Goal: Navigation & Orientation: Find specific page/section

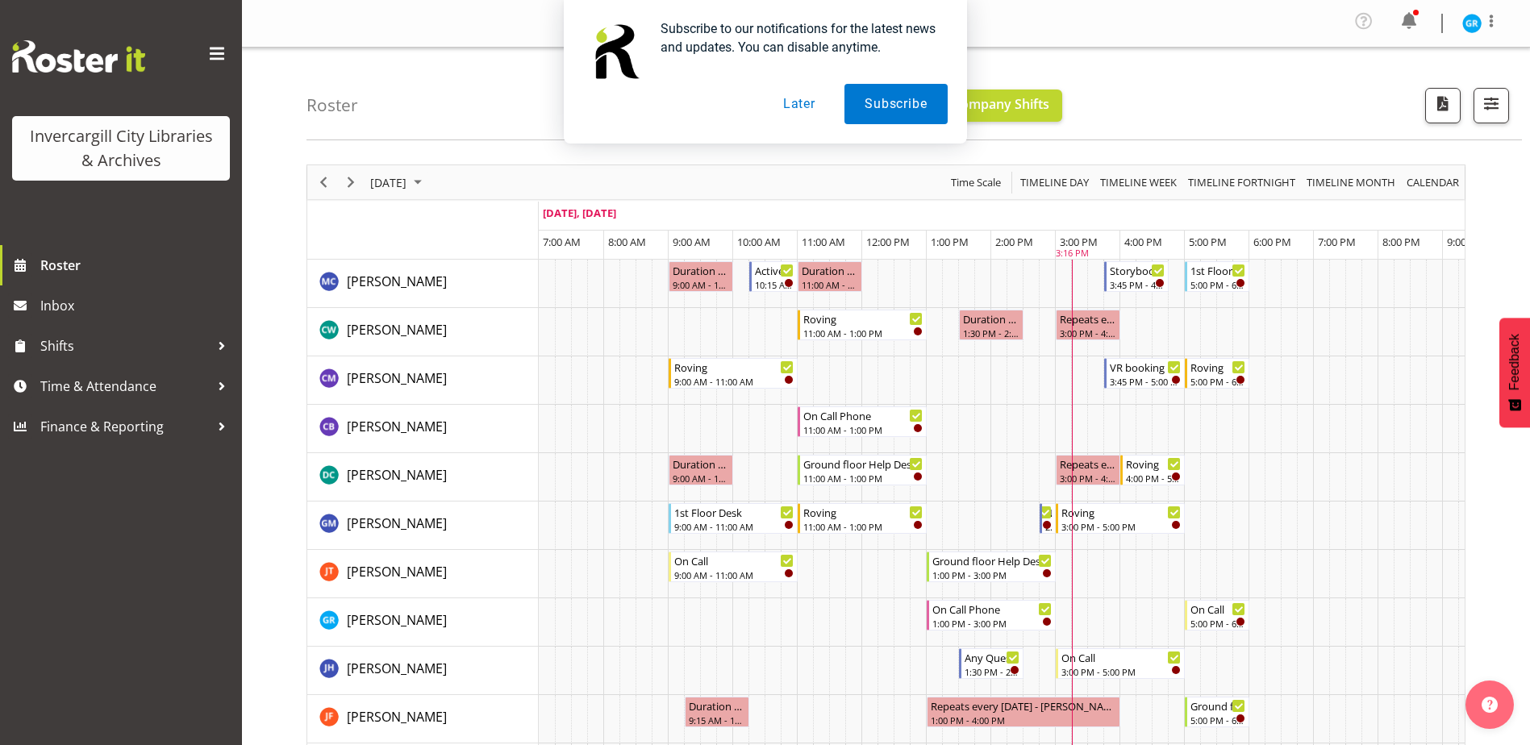
click at [787, 105] on button "Later" at bounding box center [799, 104] width 73 height 40
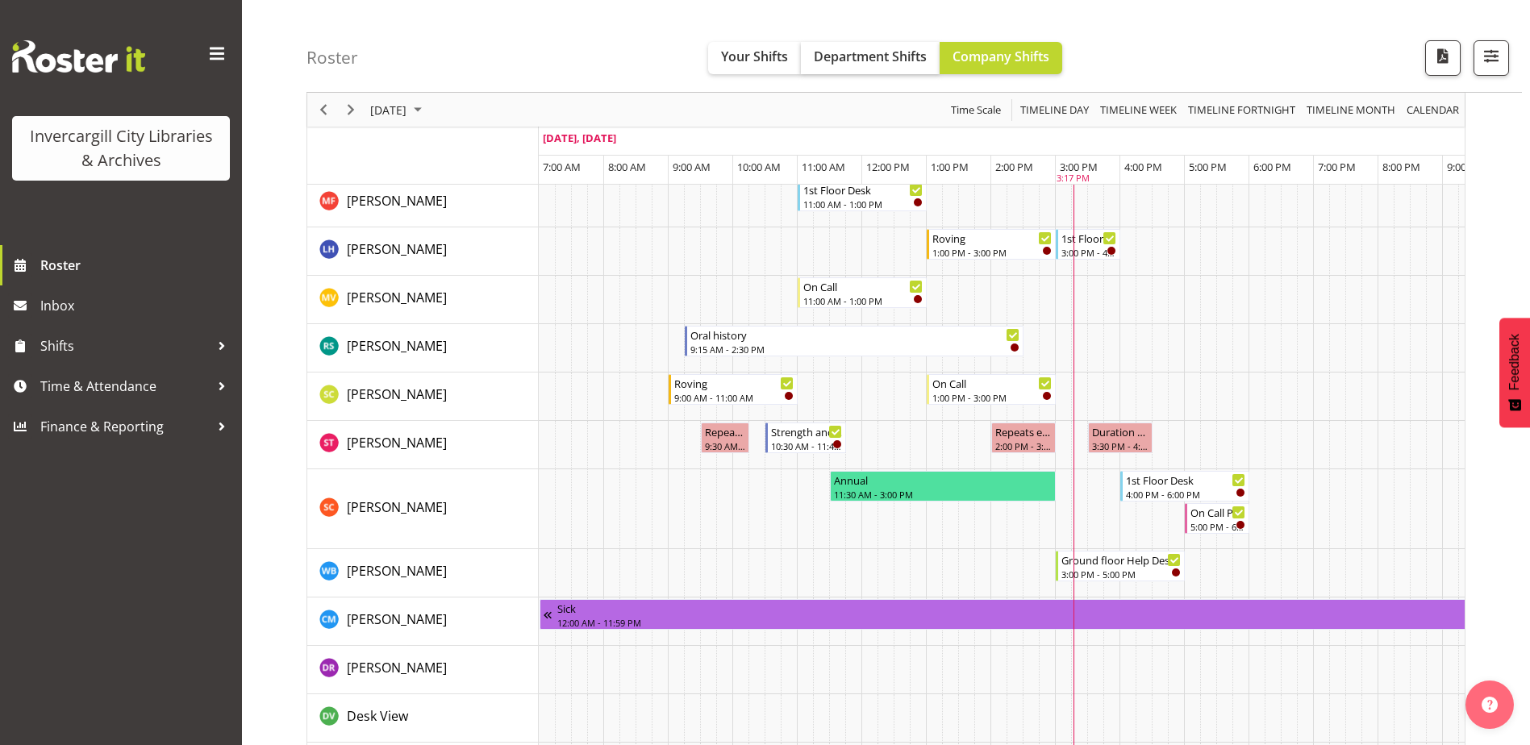
scroll to position [645, 0]
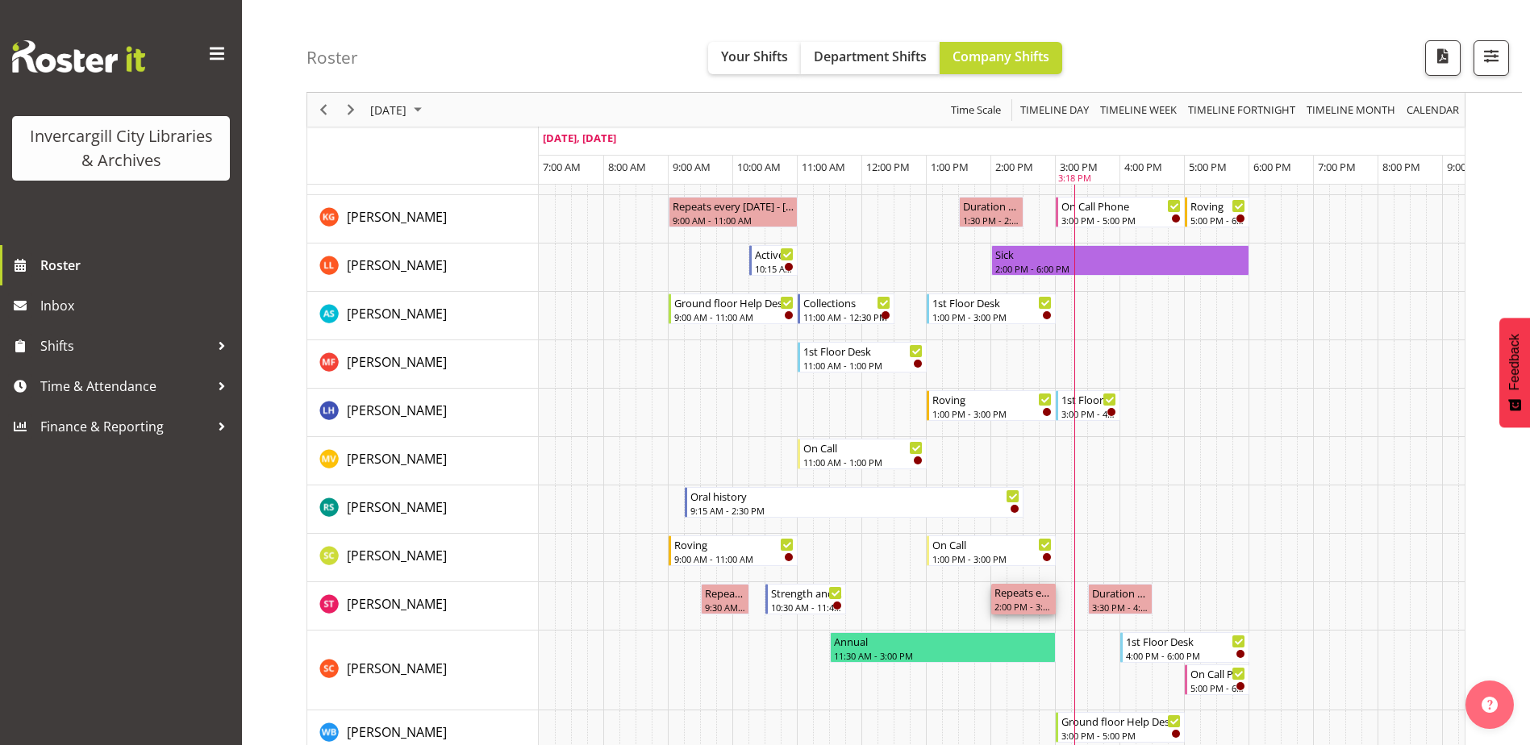
click at [1020, 595] on div "Repeats every tuesday - Saniya Thompson" at bounding box center [1024, 592] width 58 height 16
click at [720, 604] on div "9:30 AM - 10:15 AM" at bounding box center [725, 606] width 42 height 13
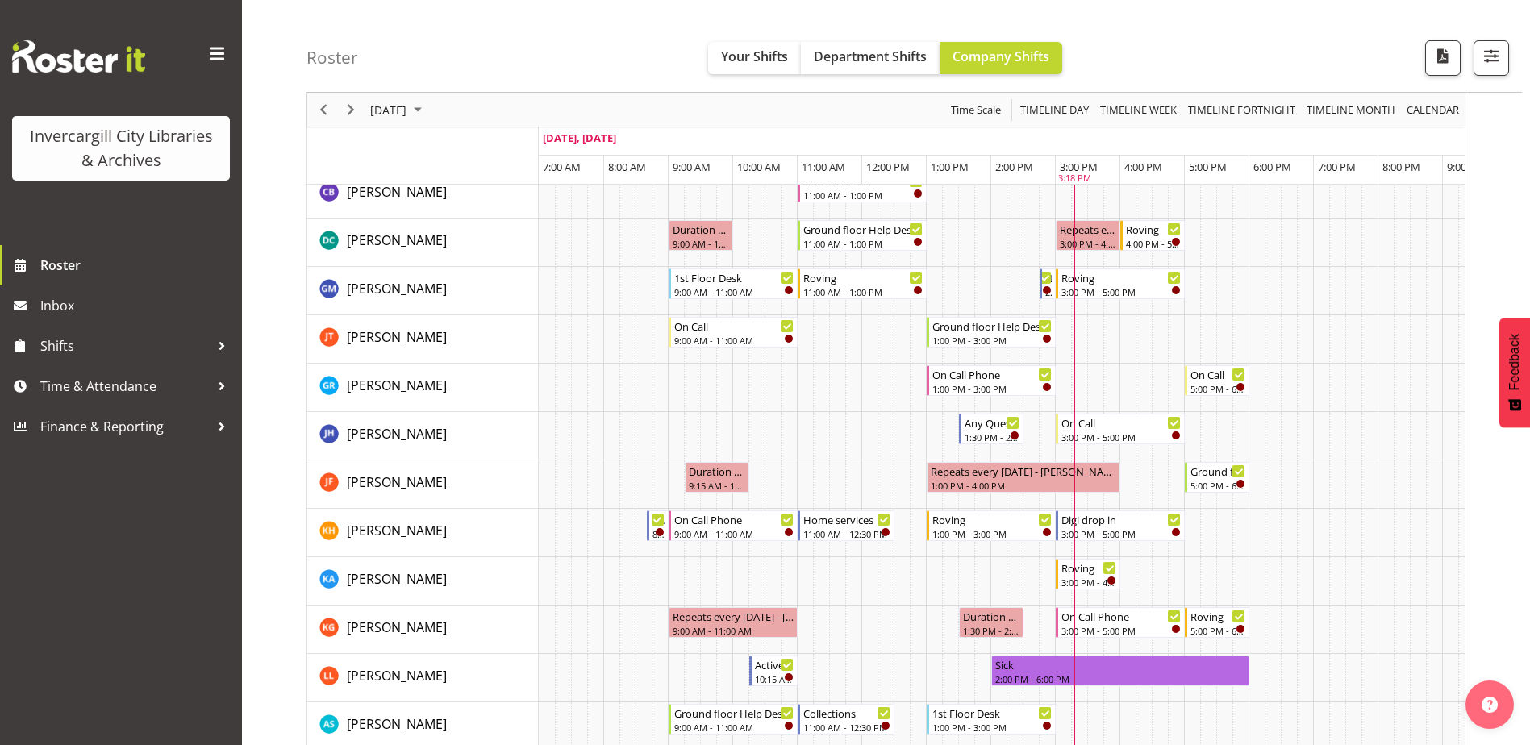
scroll to position [200, 0]
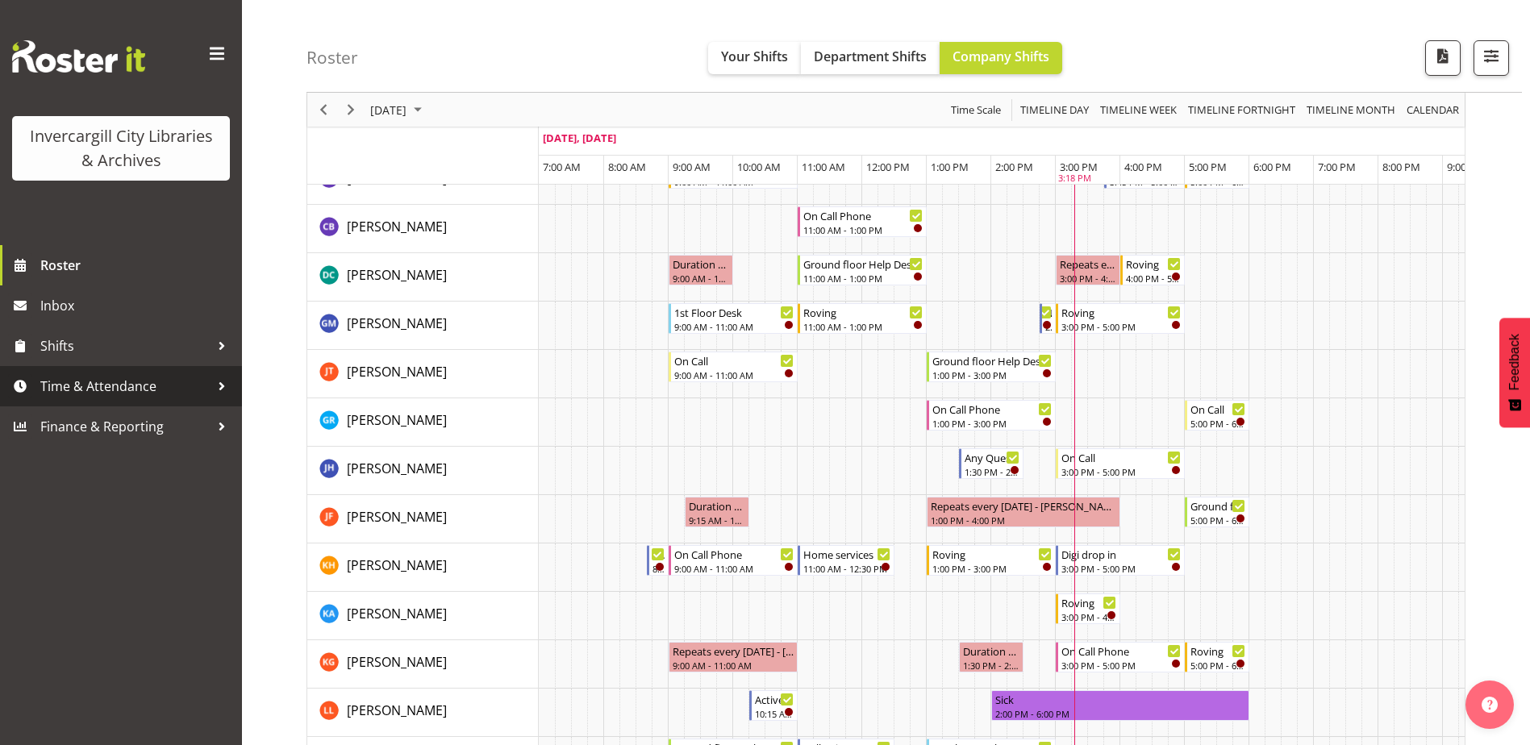
click at [92, 390] on span "Time & Attendance" at bounding box center [124, 386] width 169 height 24
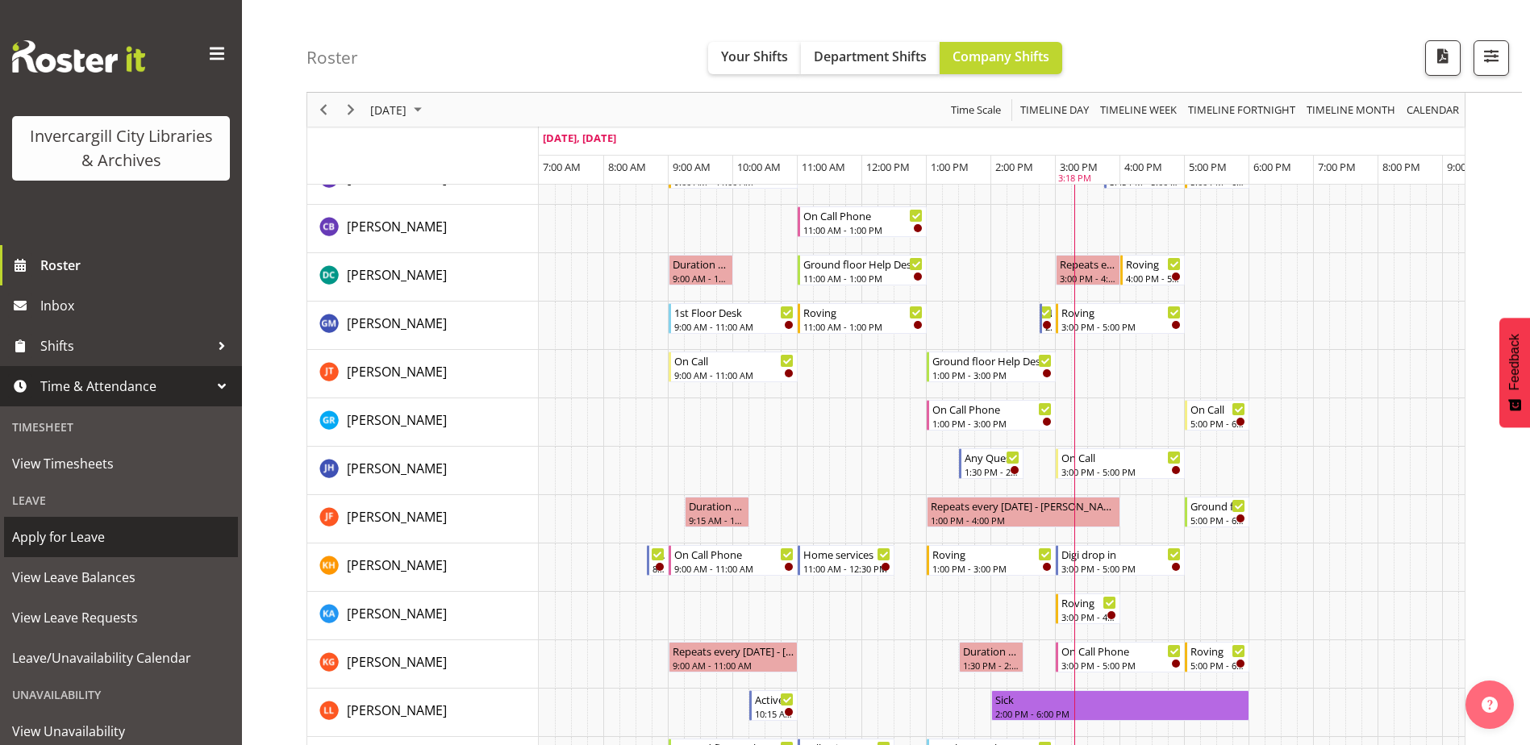
scroll to position [81, 0]
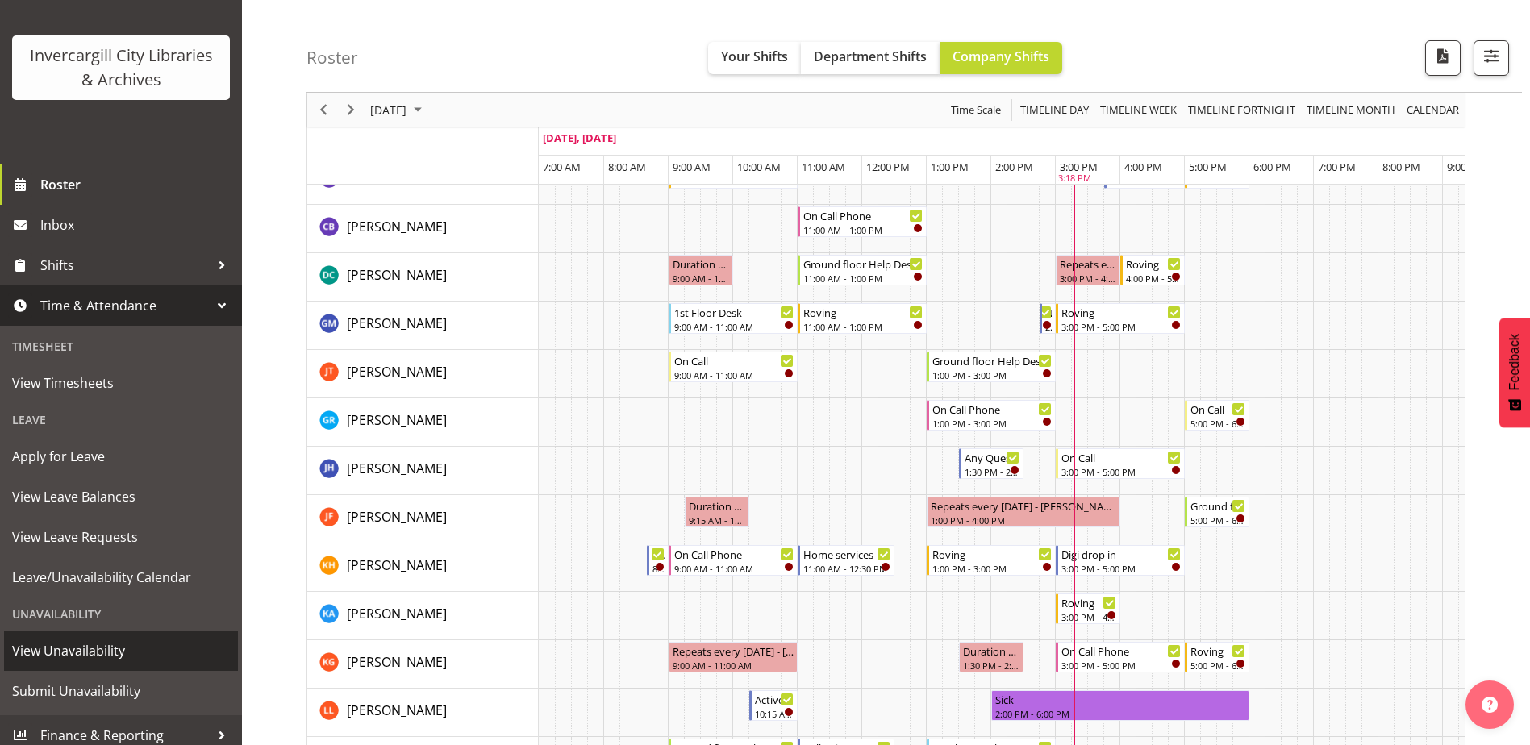
click at [55, 650] on span "View Unavailability" at bounding box center [121, 651] width 218 height 24
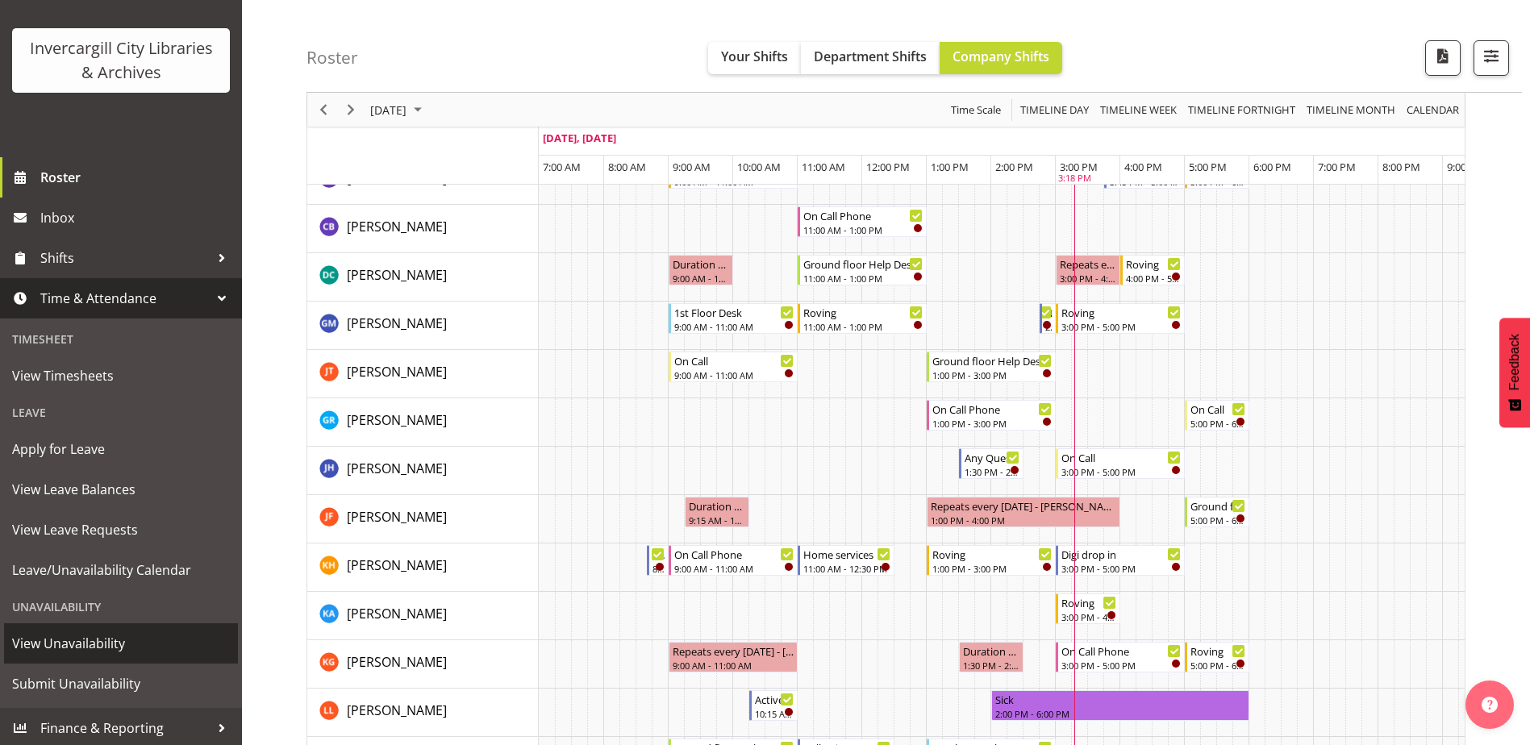
scroll to position [91, 0]
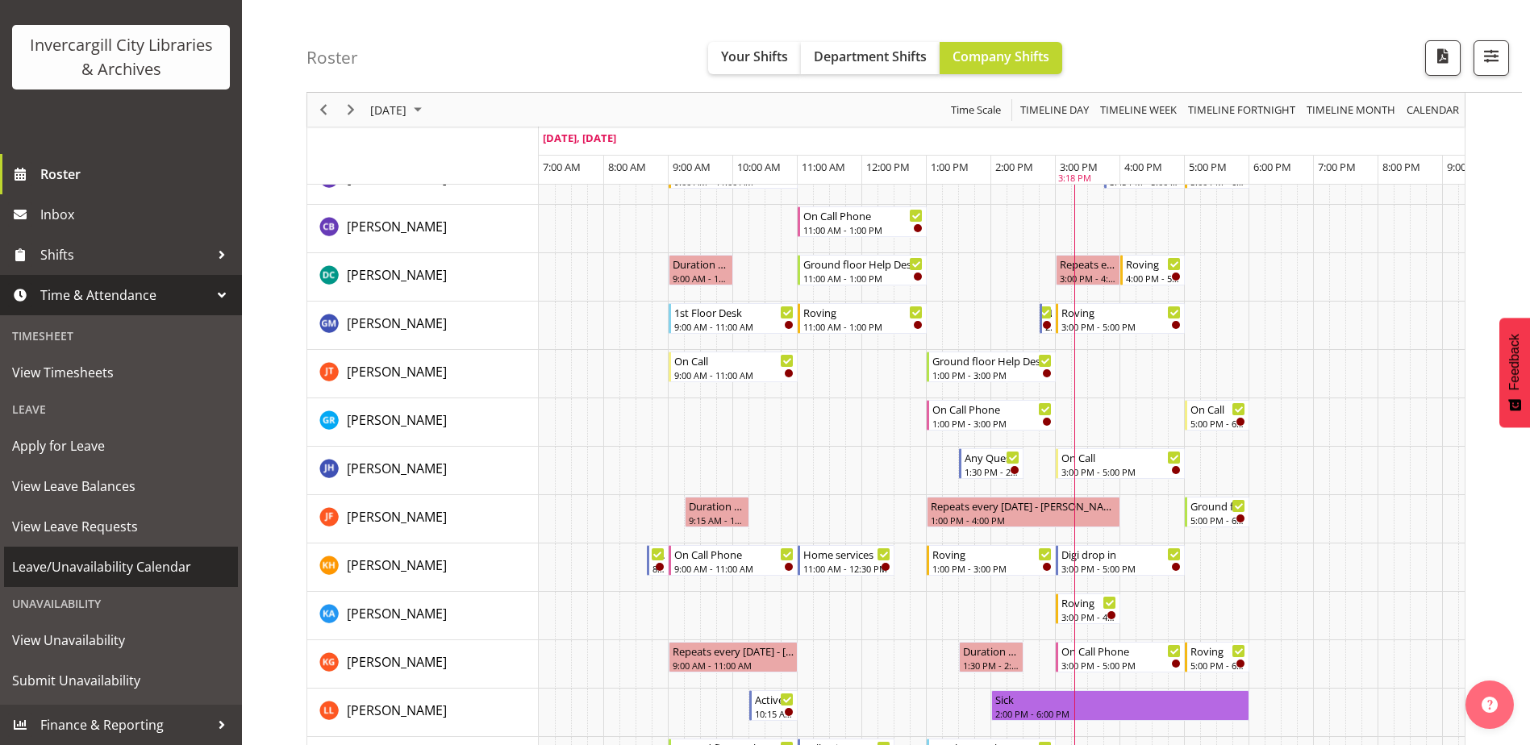
click at [103, 565] on span "Leave/Unavailability Calendar" at bounding box center [121, 567] width 218 height 24
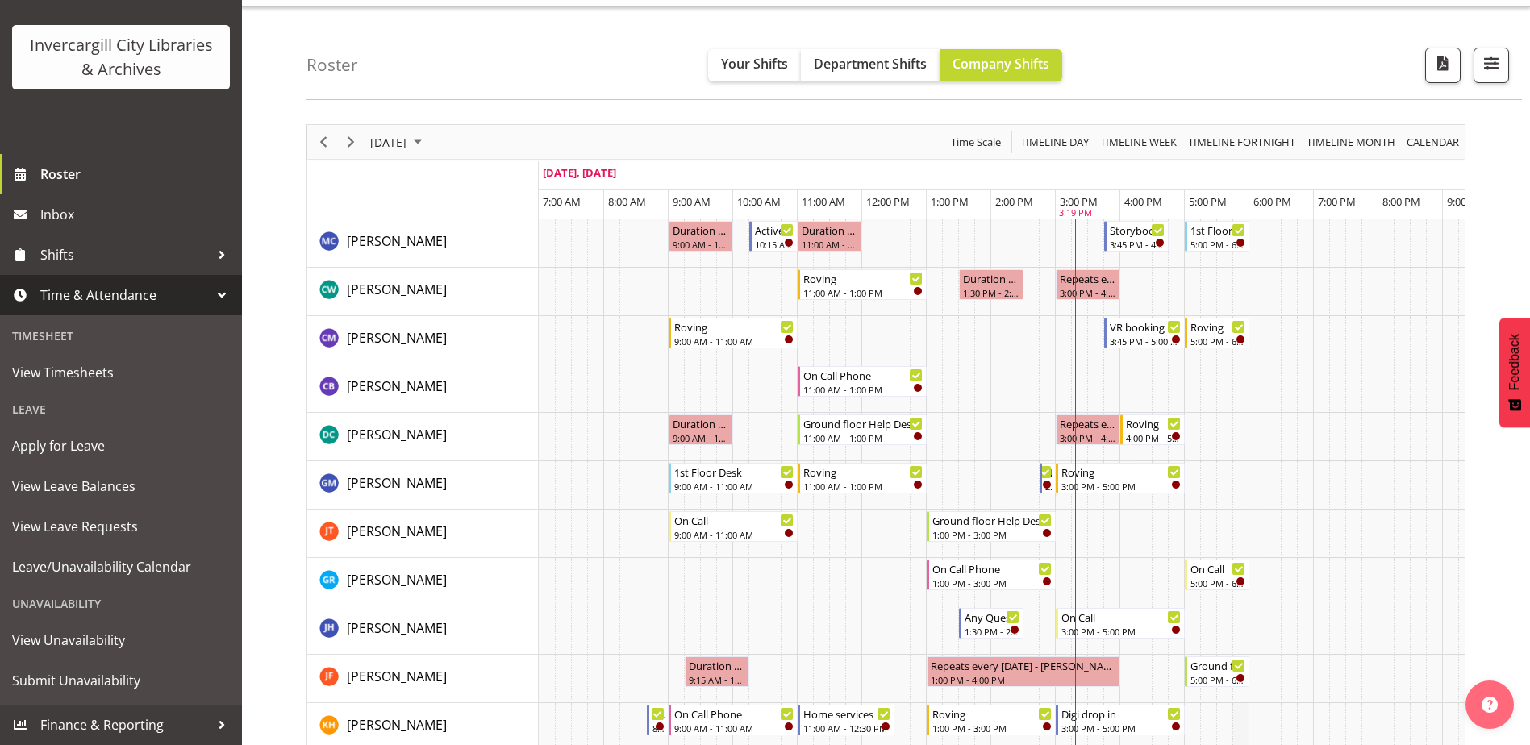
scroll to position [39, 0]
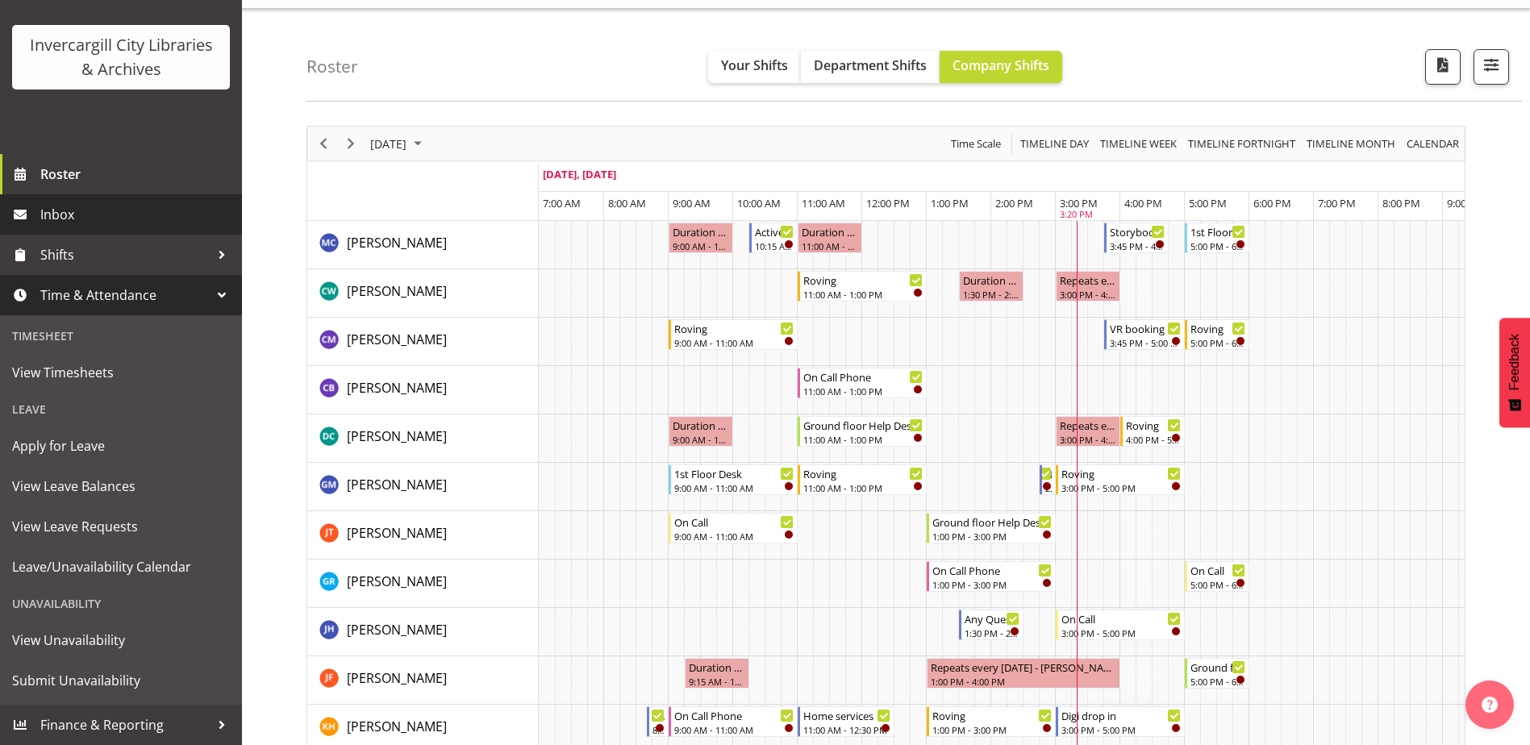
click at [89, 208] on span "Inbox" at bounding box center [137, 214] width 194 height 24
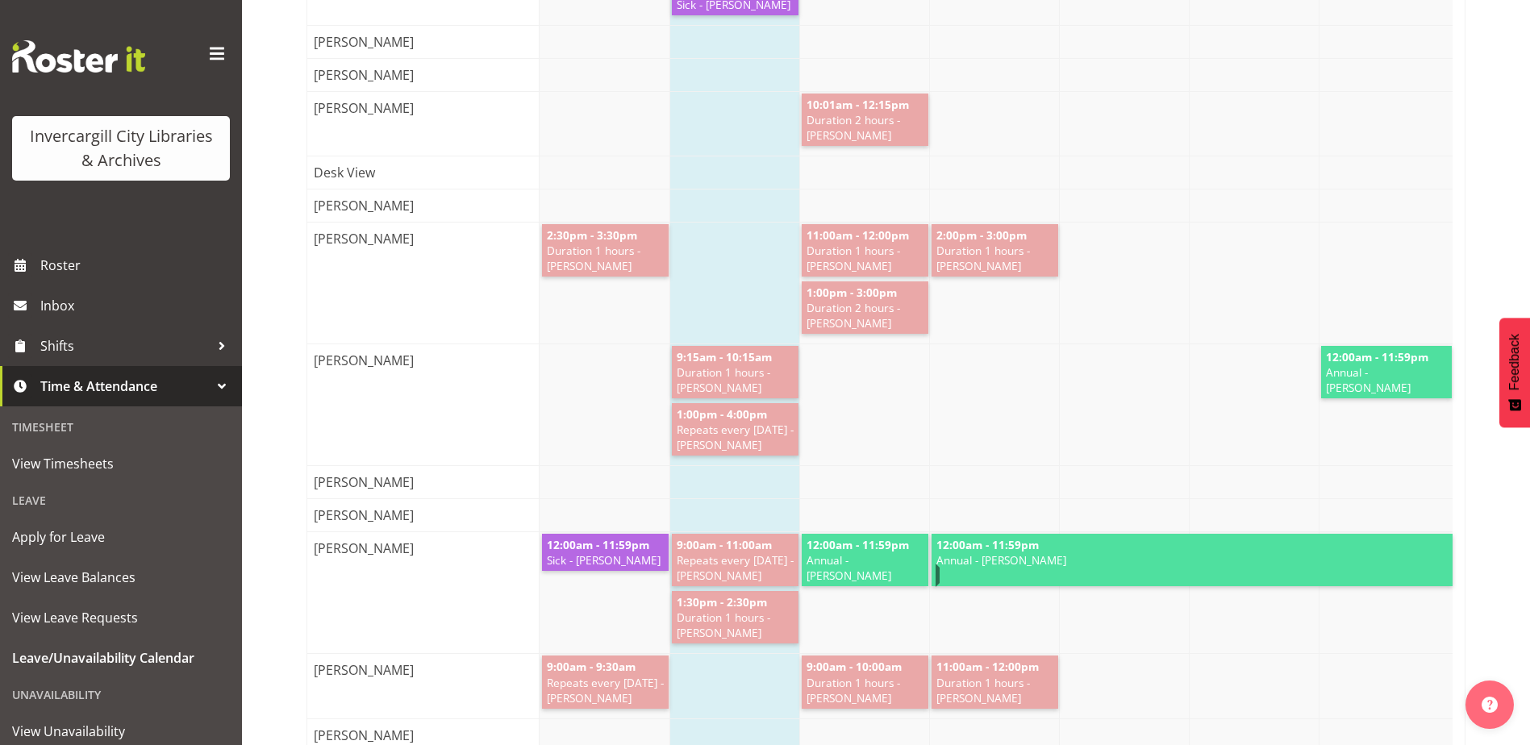
scroll to position [1049, 0]
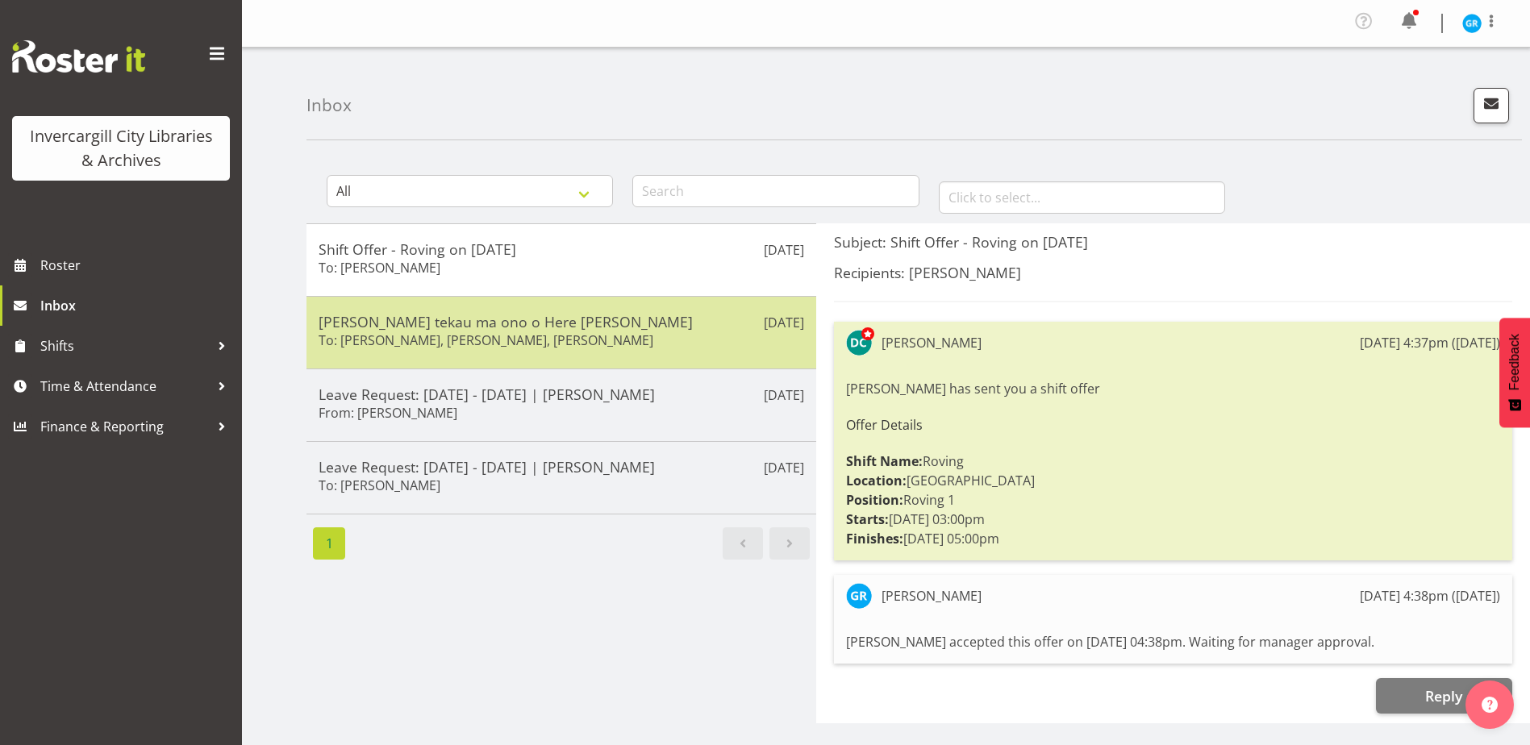
click at [398, 336] on h6 "To: [PERSON_NAME], [PERSON_NAME], [PERSON_NAME]" at bounding box center [486, 340] width 335 height 16
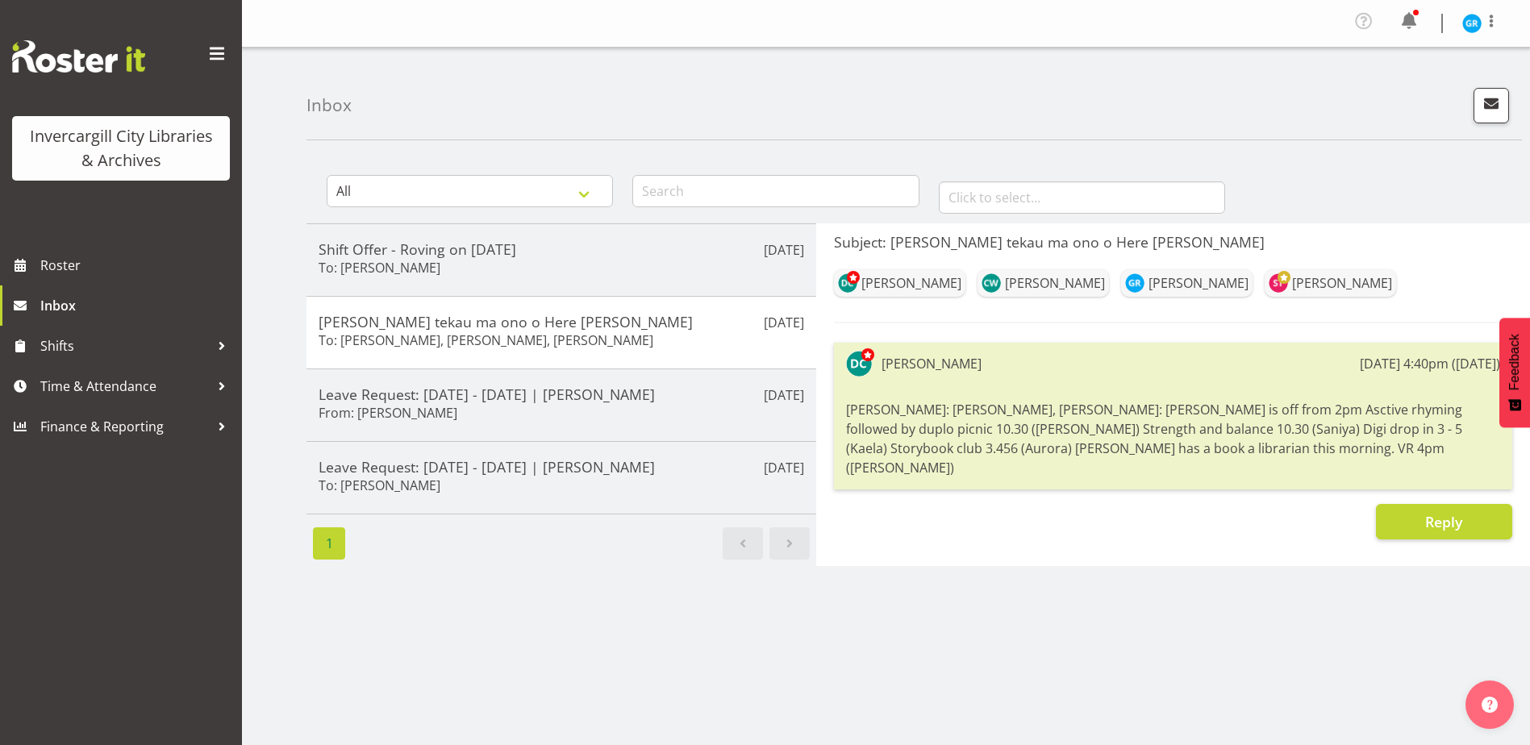
click at [749, 644] on div "All General Shift Offers Shift Swap Offers Leave Requests January February Marc…" at bounding box center [919, 474] width 1224 height 645
click at [862, 686] on div "All General Shift Offers Shift Swap Offers Leave Requests January February Marc…" at bounding box center [919, 474] width 1224 height 645
click at [84, 268] on span "Roster" at bounding box center [137, 265] width 194 height 24
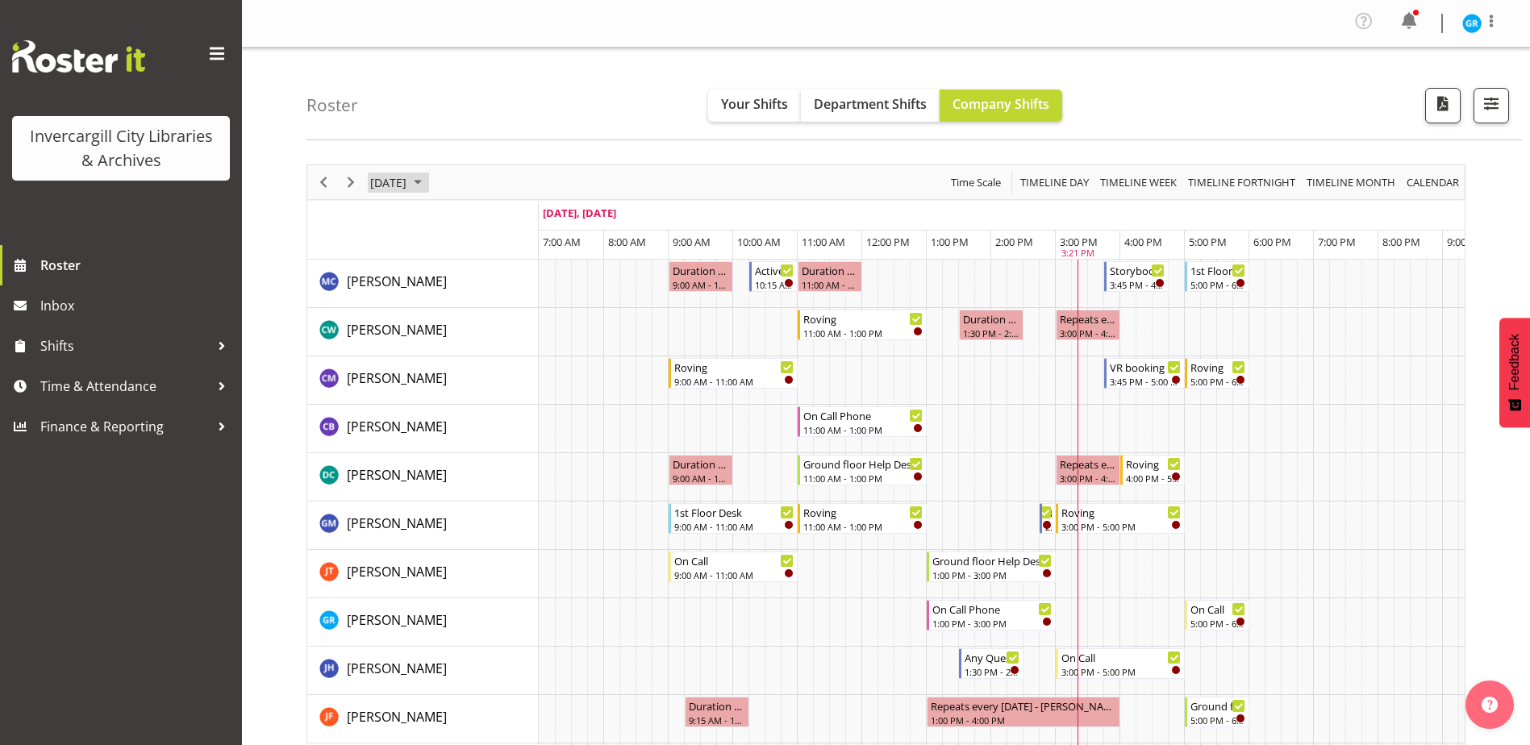
click at [408, 184] on span "September 9, 2025" at bounding box center [389, 183] width 40 height 20
click at [520, 298] on span "12" at bounding box center [516, 306] width 24 height 24
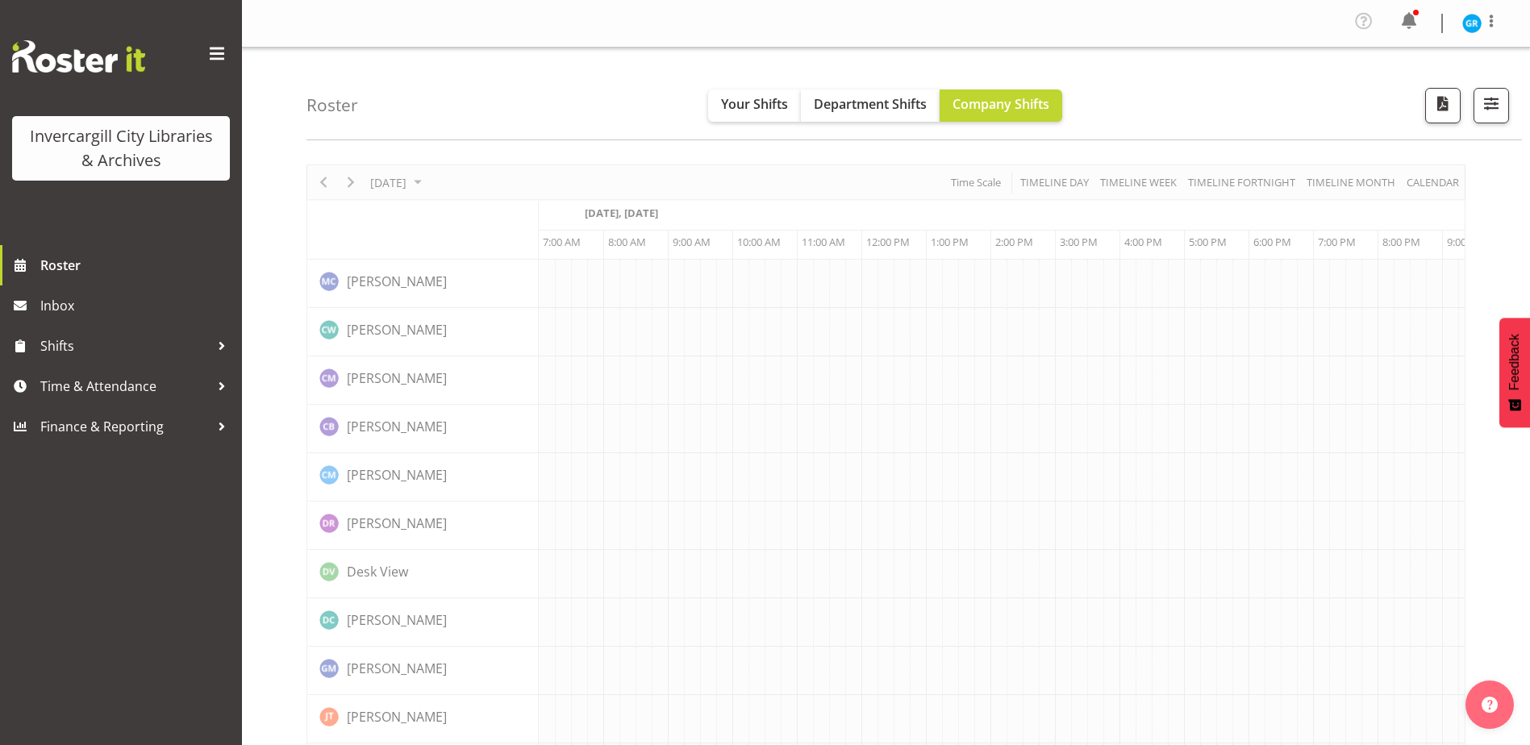
scroll to position [0, 42]
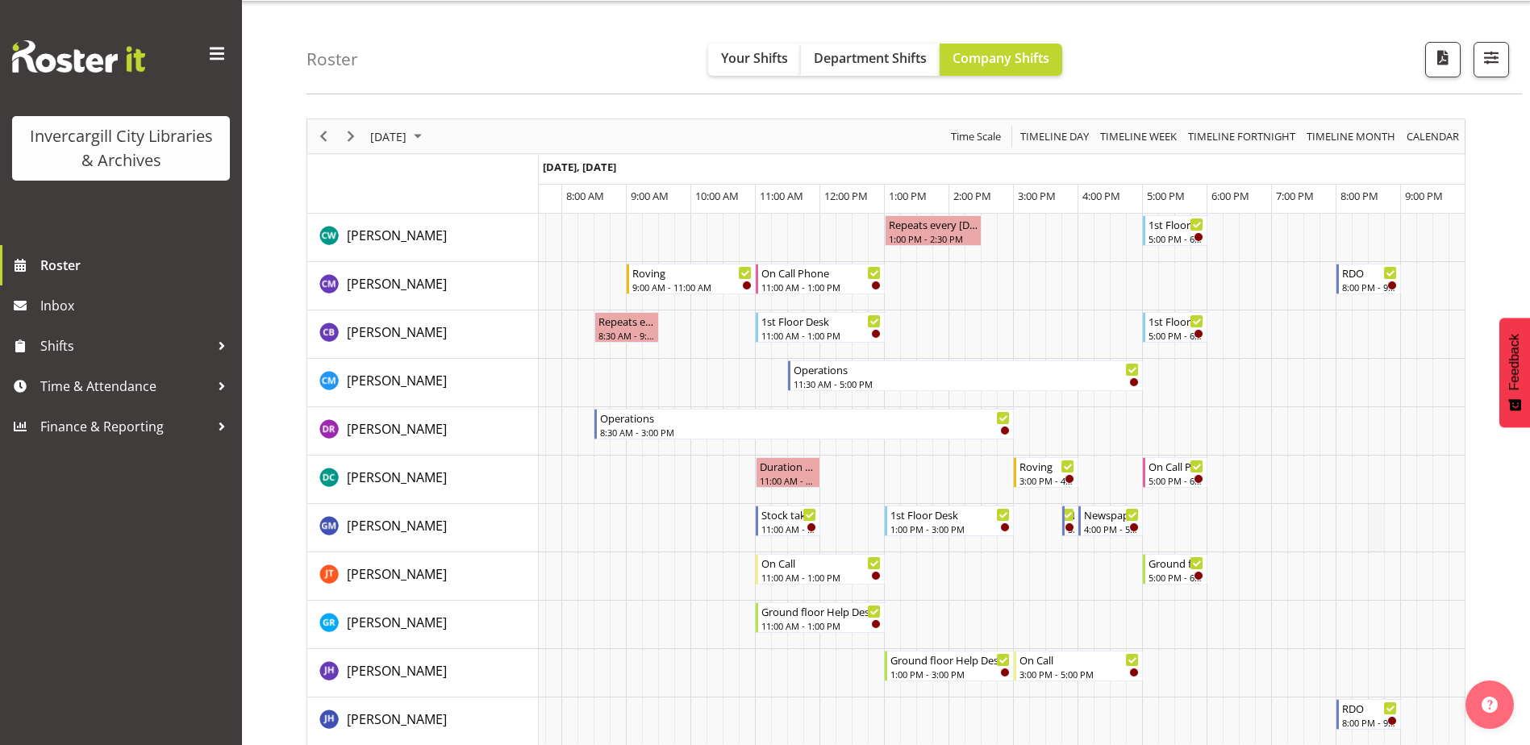
scroll to position [39, 0]
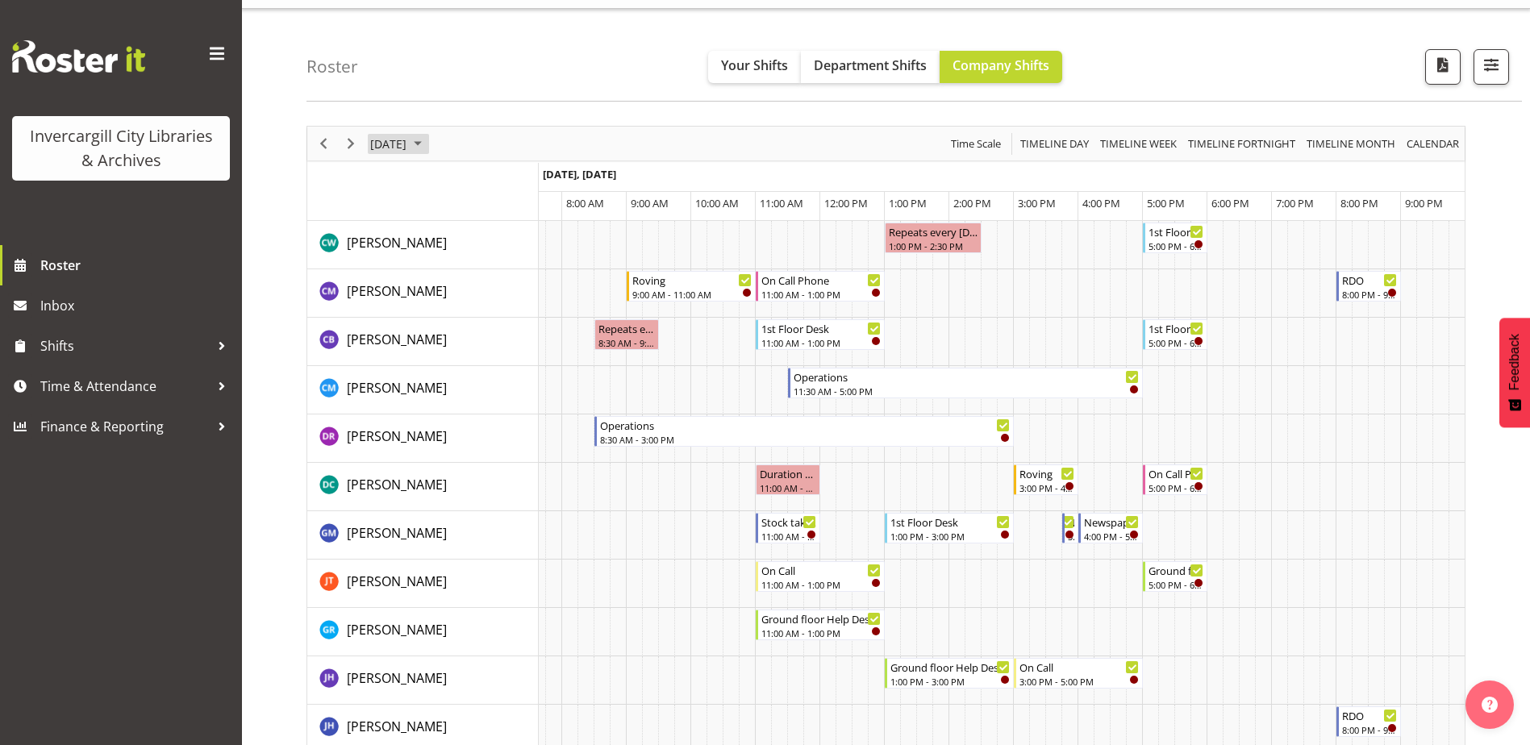
click at [408, 143] on span "September 12, 2025" at bounding box center [389, 144] width 40 height 20
click at [435, 269] on span "9" at bounding box center [439, 267] width 24 height 24
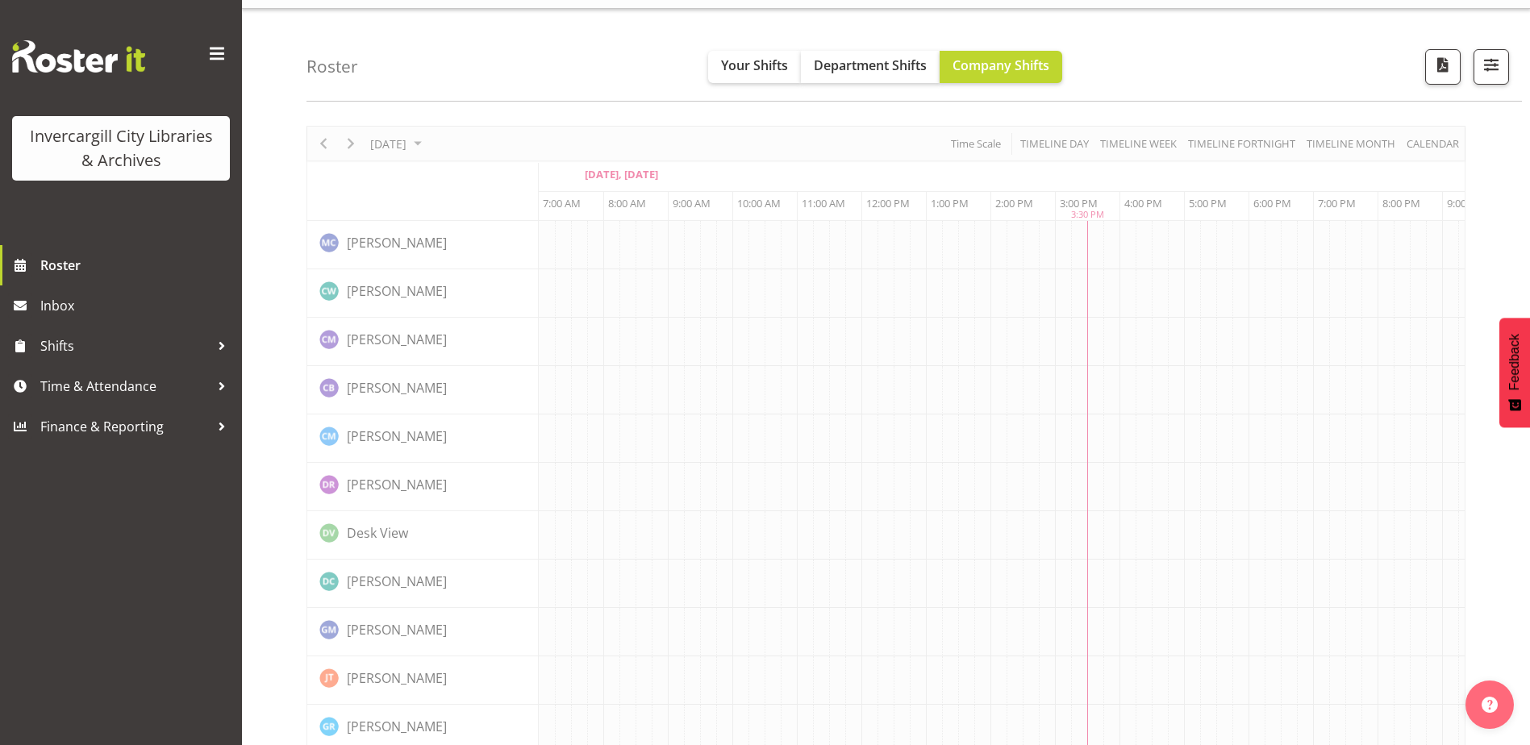
scroll to position [0, 42]
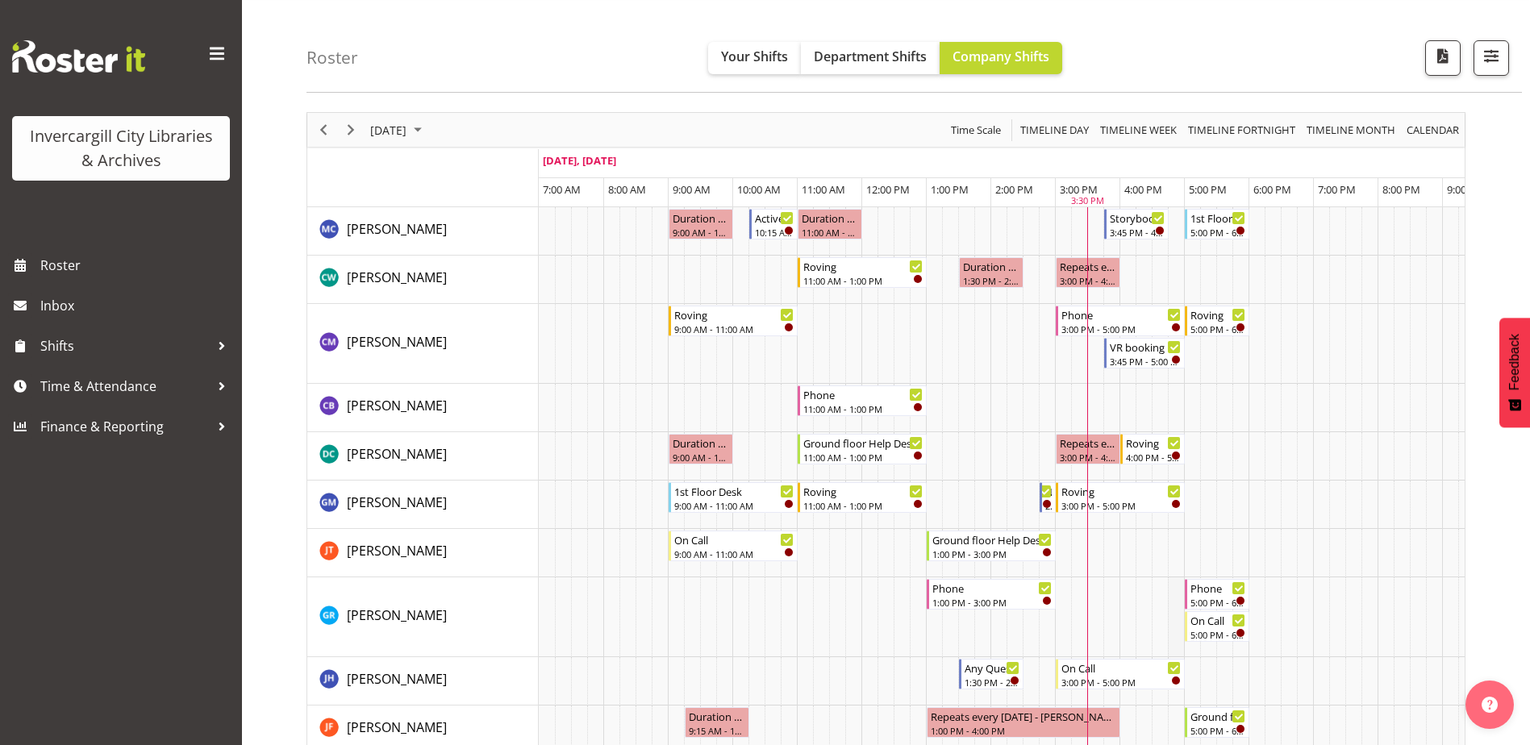
scroll to position [81, 0]
